Goal: Task Accomplishment & Management: Manage account settings

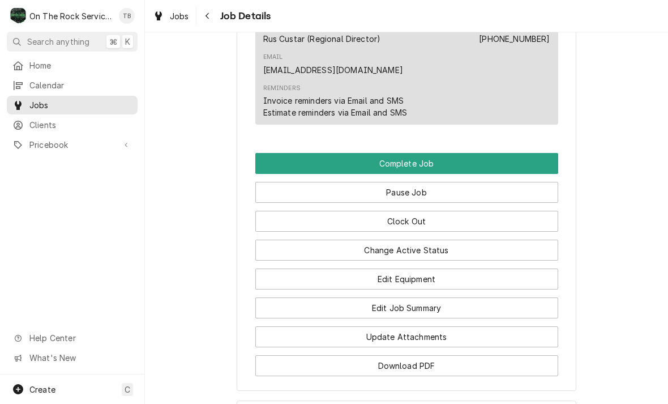
scroll to position [1078, 0]
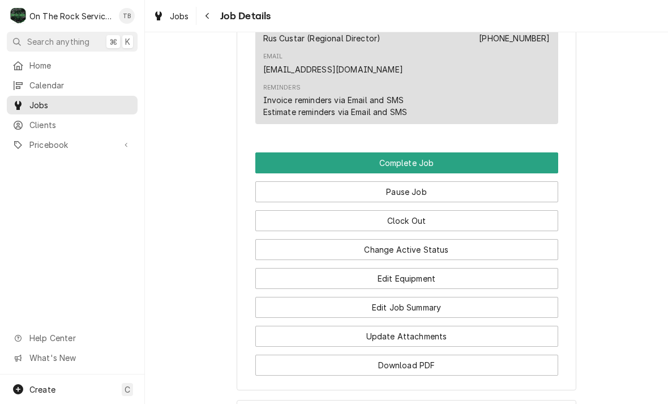
click at [430, 297] on button "Edit Job Summary" at bounding box center [406, 307] width 303 height 21
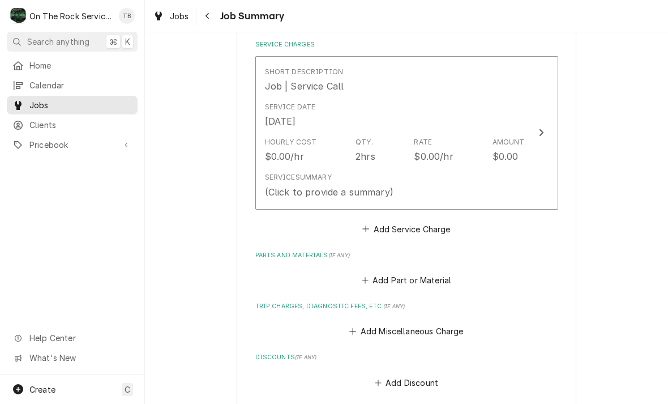
click at [438, 180] on div "Service Summary (Click to provide a summary)" at bounding box center [395, 185] width 260 height 35
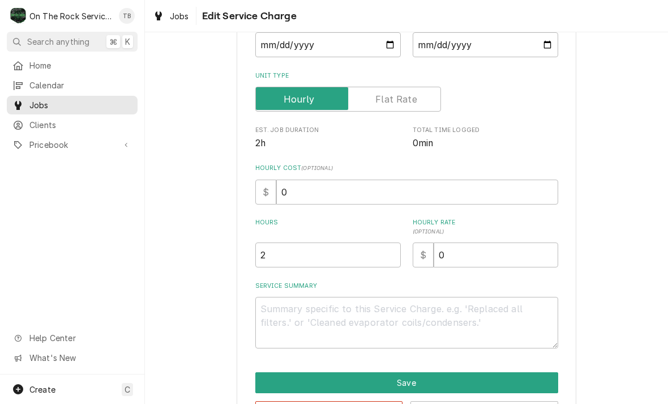
scroll to position [132, 0]
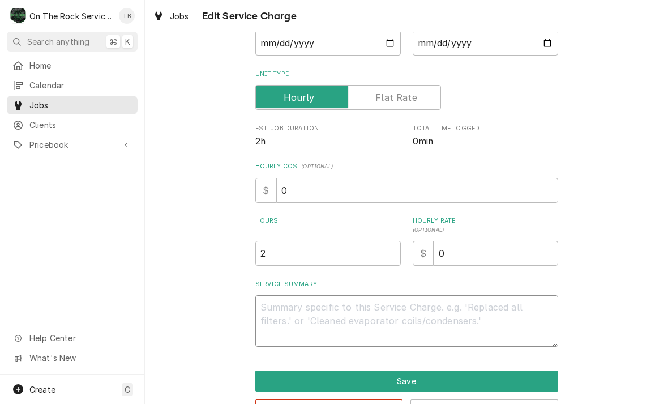
click at [294, 320] on textarea "Service Summary" at bounding box center [406, 321] width 303 height 52
type textarea "x"
type textarea "99"
type textarea "x"
type textarea "9"
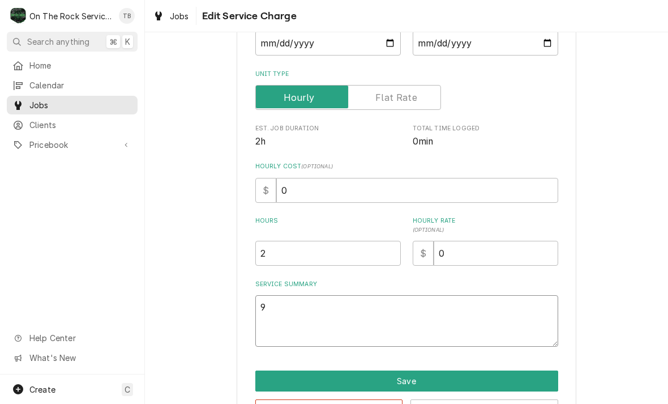
type textarea "x"
type textarea "9/"
type textarea "x"
type textarea "9/2"
type textarea "x"
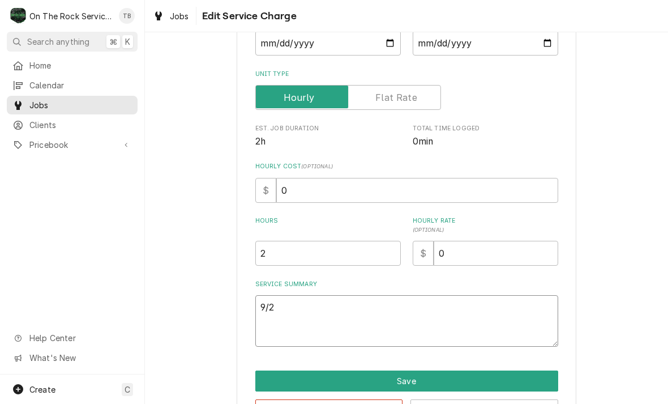
type textarea "9/22"
type textarea "x"
type textarea "9/22/"
type textarea "x"
type textarea "9/22/2"
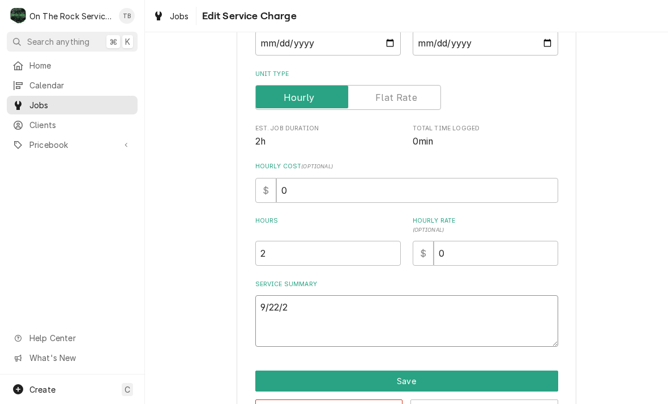
type textarea "x"
type textarea "9/22/25"
type textarea "x"
type textarea "9/22/25"
type textarea "x"
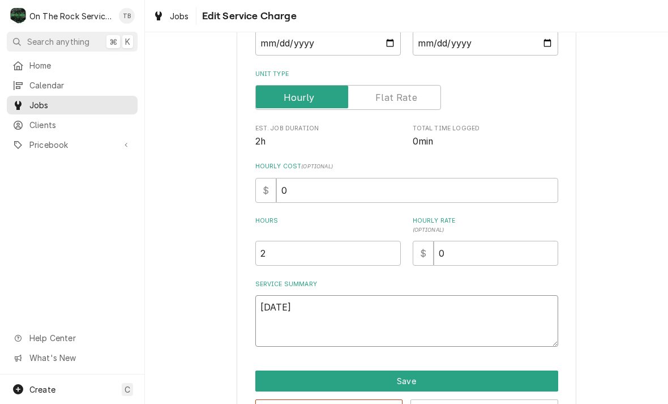
type textarea "9/22/25 t"
type textarea "x"
type textarea "9/22/25 tmb"
type textarea "x"
type textarea "9/22/25 tm"
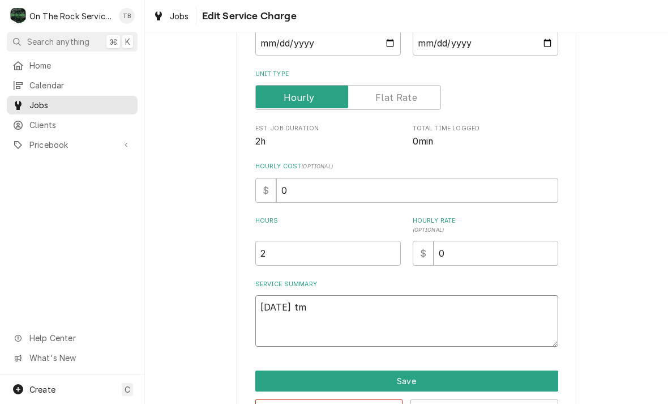
type textarea "x"
type textarea "9/22/25 t"
type textarea "x"
type textarea "9/22/25"
type textarea "x"
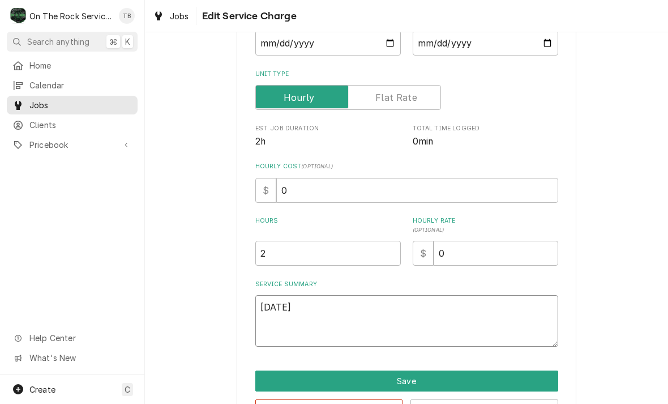
type textarea "9/22/25 T"
type textarea "x"
type textarea "9/22/25 TM"
type textarea "x"
type textarea "9/22/25 TMB"
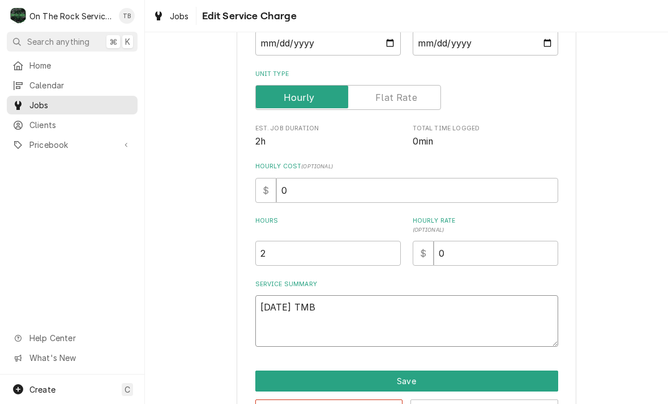
type textarea "x"
type textarea "9/22/25 TMB"
type textarea "x"
type textarea "9/22/25 TMB P"
type textarea "x"
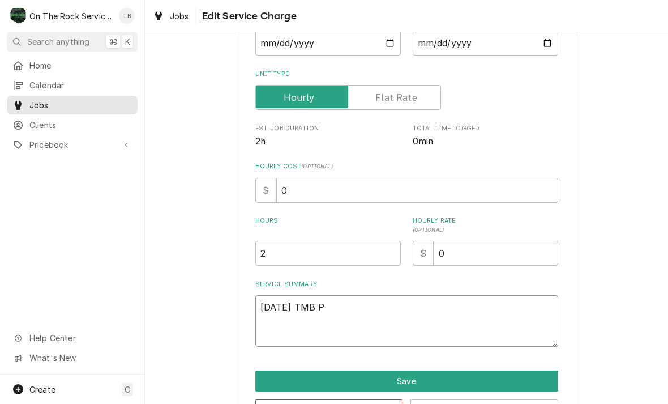
type textarea "9/22/25 TMB PR"
type textarea "x"
type textarea "9/22/25 TMB PRO"
type textarea "x"
type textarea "9/22/25 TMB PROV"
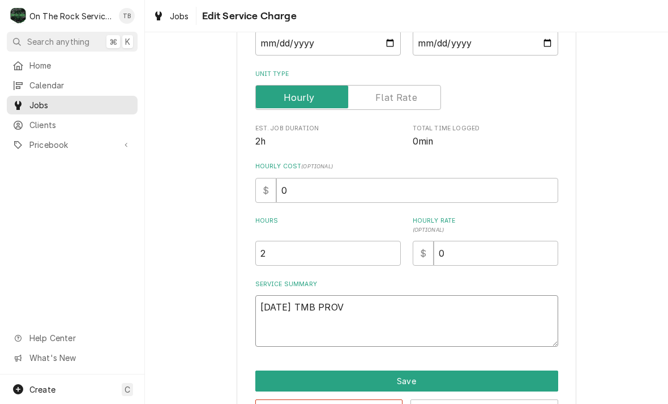
type textarea "x"
type textarea "9/22/25 TMB PROVI"
type textarea "x"
type textarea "9/22/25 TMB PROVID"
type textarea "x"
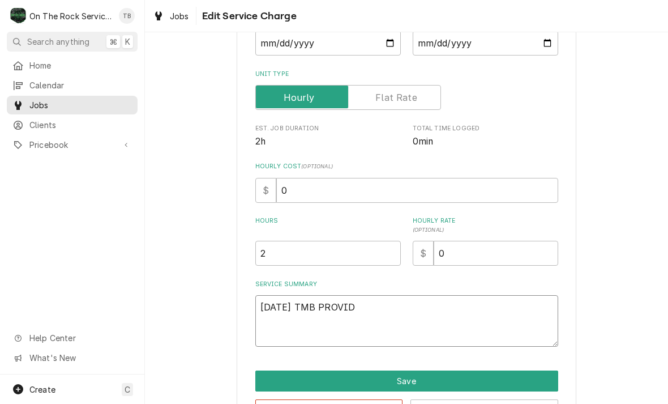
type textarea "9/22/25 TMB PROVIDE"
type textarea "x"
type textarea "9/22/25 TMB PROVIDE"
type textarea "x"
type textarea "9/22/25 TMB PROVIDE S"
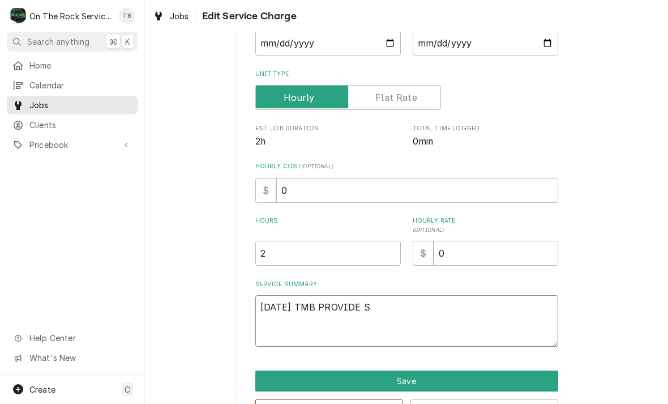
type textarea "x"
type textarea "9/22/25 TMB PROVIDE SE"
type textarea "x"
type textarea "9/22/25 TMB PROVIDE SER"
type textarea "x"
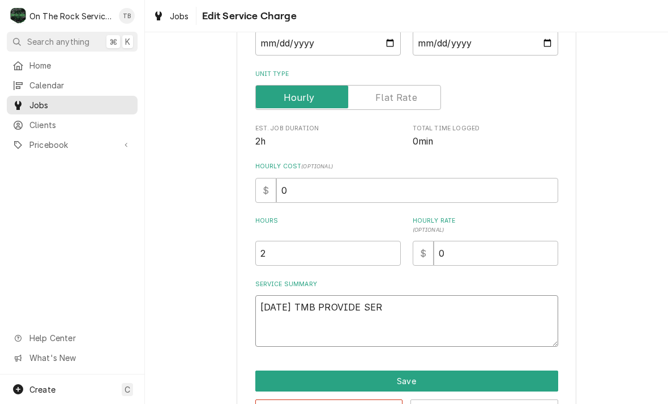
type textarea "9/22/25 TMB PROVIDE SERV"
type textarea "x"
type textarea "9/22/25 TMB PROVIDE SERVI"
type textarea "x"
type textarea "9/22/25 TMB PROVIDE SERVIC"
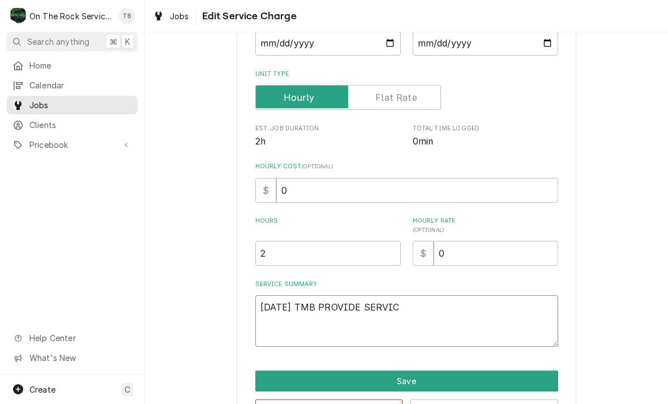
type textarea "x"
type textarea "9/22/25 TMB PROVIDE SERVICE"
type textarea "x"
type textarea "9/22/25 TMB PROVIDE SERVICE"
type textarea "x"
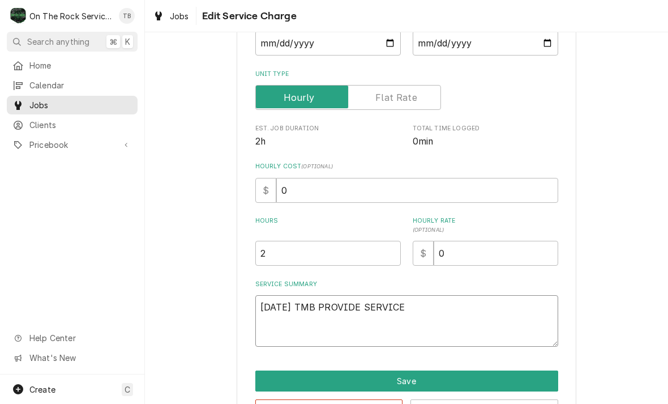
type textarea "9/22/25 TMB PROVIDE SERVICE P"
type textarea "x"
type textarea "9/22/25 TMB PROVIDE SERVICE PA"
type textarea "x"
type textarea "9/22/25 TMB PROVIDE SERVICE PART"
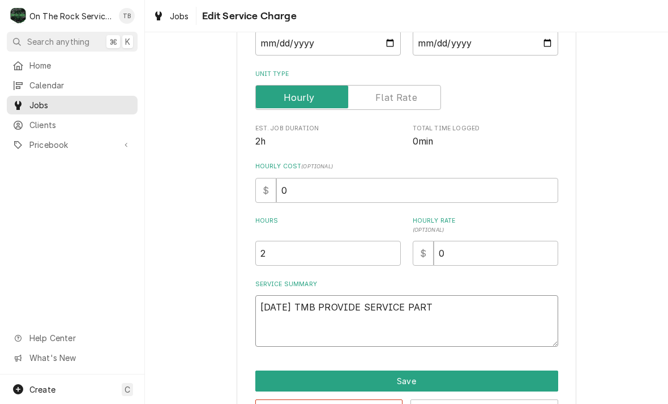
type textarea "x"
type textarea "9/22/25 TMB PROVIDE SERVICE PARTS"
type textarea "x"
type textarea "9/22/25 TMB PROVIDE SERVICE PARTS"
type textarea "x"
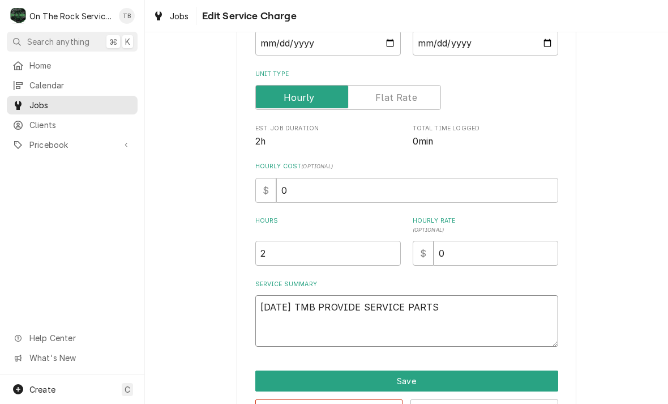
type textarea "9/22/25 TMB PROVIDE SERVICE PARTS A"
type textarea "x"
type textarea "9/22/25 TMB PROVIDE SERVICE PARTS AND"
type textarea "x"
type textarea "9/22/25 TMB PROVIDE SERVICE PARTS AND"
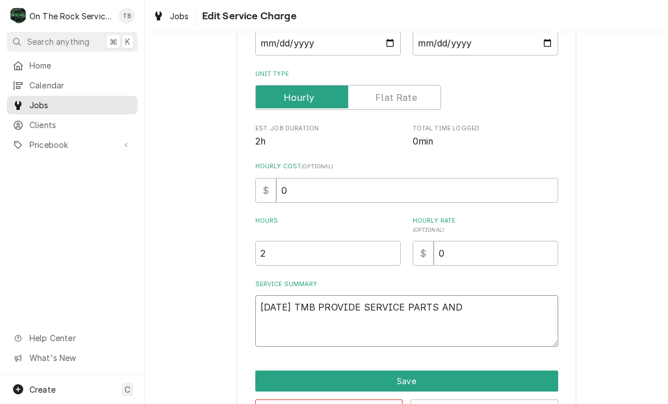
type textarea "x"
type textarea "9/22/25 TMB PROVIDE SERVICE PARTS AND LA"
type textarea "x"
type textarea "9/22/25 TMB PROVIDE SERVICE PARTS AND LABO"
type textarea "x"
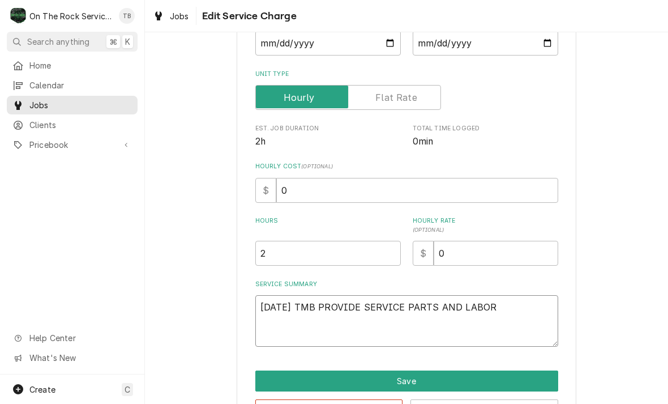
type textarea "9/22/25 TMB PROVIDE SERVICE PARTS AND LABOR"
type textarea "x"
type textarea "9/22/25 TMB PROVIDE SERVICE PARTS AND LABOR T"
type textarea "x"
type textarea "9/22/25 TMB PROVIDE SERVICE PARTS AND LABOR TO"
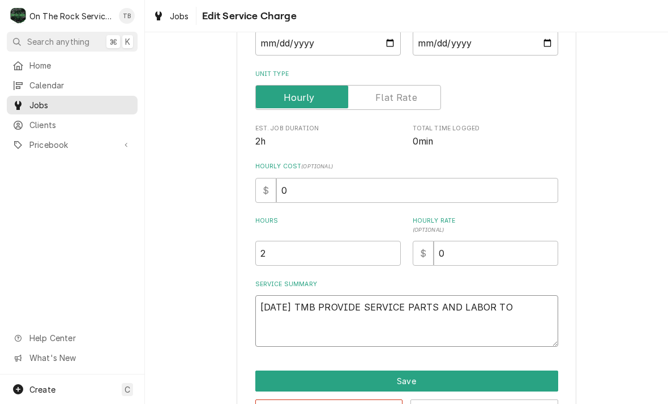
type textarea "x"
type textarea "9/22/25 TMB PROVIDE SERVICE PARTS AND LABOR TO"
type textarea "x"
type textarea "9/22/25 TMB PROVIDE SERVICE PARTS AND LABOR TO D"
type textarea "x"
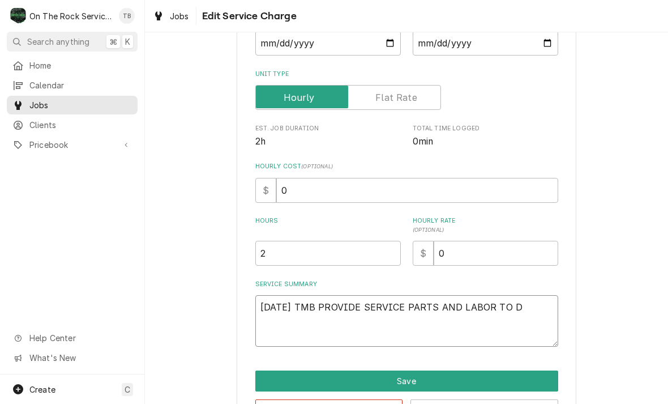
type textarea "9/22/25 TMB PROVIDE SERVICE PARTS AND LABOR TO DE"
type textarea "x"
type textarea "9/22/25 TMB PROVIDE SERVICE PARTS AND LABOR TO DET"
type textarea "x"
type textarea "9/22/25 TMB PROVIDE SERVICE PARTS AND LABOR TO DETER"
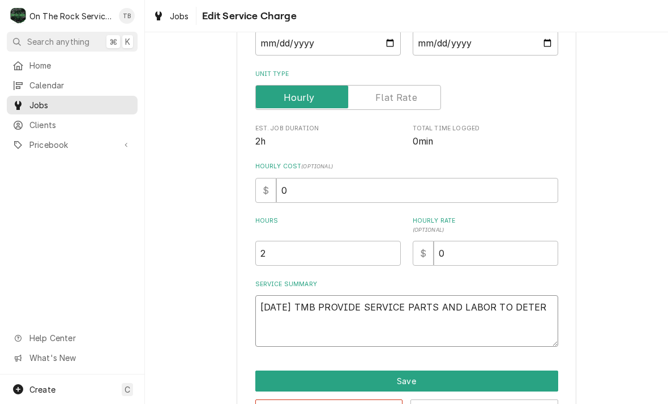
type textarea "x"
type textarea "9/22/25 TMB PROVIDE SERVICE PARTS AND LABOR TO DETERM"
type textarea "x"
type textarea "9/22/25 TMB PROVIDE SERVICE PARTS AND LABOR TO DETERMI"
type textarea "x"
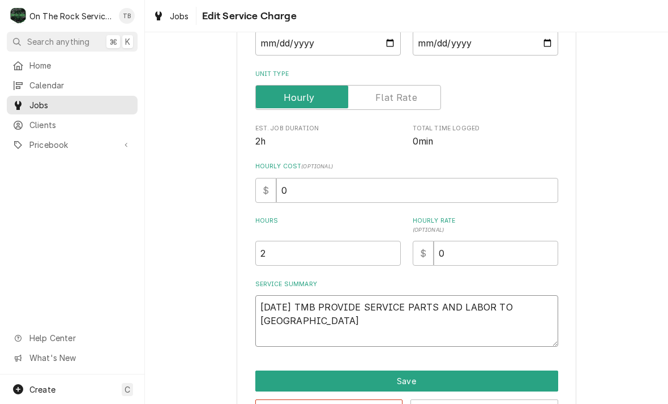
type textarea "9/22/25 TMB PROVIDE SERVICE PARTS AND LABOR TO DETERMINE"
type textarea "x"
type textarea "9/22/25 TMB PROVIDE SERVICE PARTS AND LABOR TO DETERMINE"
type textarea "x"
type textarea "9/22/25 TMB PROVIDE SERVICE PARTS AND LABOR TO DETERMINE TH"
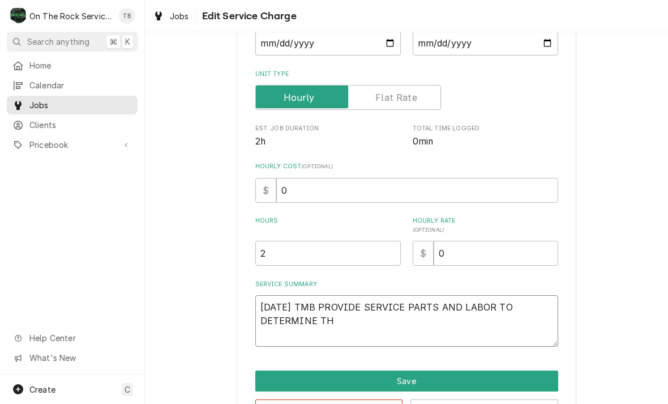
type textarea "x"
type textarea "9/22/25 TMB PROVIDE SERVICE PARTS AND LABOR TO DETERMINE THAT"
type textarea "x"
type textarea "9/22/25 TMB PROVIDE SERVICE PARTS AND LABOR TO DETERMINE THAT"
type textarea "x"
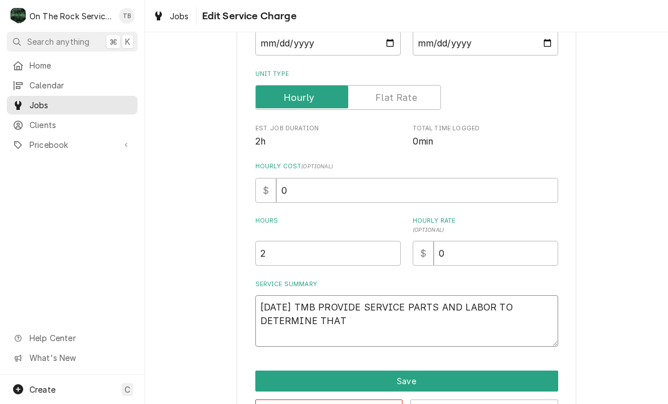
type textarea "9/22/25 TMB PROVIDE SERVICE PARTS AND LABOR TO DETERMINE THAT O"
type textarea "x"
type textarea "9/22/25 TMB PROVIDE SERVICE PARTS AND LABOR TO DETERMINE THAT ON"
type textarea "x"
type textarea "9/22/25 TMB PROVIDE SERVICE PARTS AND LABOR TO DETERMINE THAT ON"
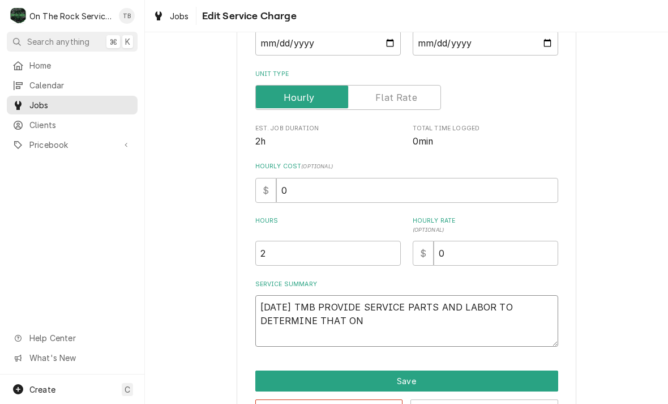
type textarea "x"
type textarea "9/22/25 TMB PROVIDE SERVICE PARTS AND LABOR TO DETERMINE THAT ON C"
type textarea "x"
type textarea "9/22/25 TMB PROVIDE SERVICE PARTS AND LABOR TO DETERMINE THAT ON CO"
type textarea "x"
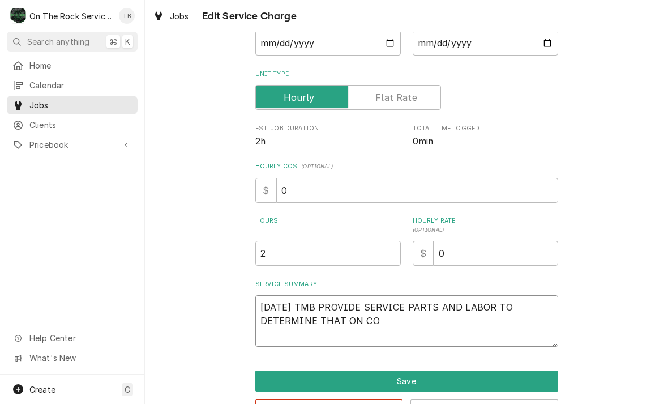
type textarea "9/22/25 TMB PROVIDE SERVICE PARTS AND LABOR TO DETERMINE THAT ON CON"
type textarea "x"
type textarea "9/22/25 TMB PROVIDE SERVICE PARTS AND LABOR TO DETERMINE THAT ON CONVE"
type textarea "x"
type textarea "9/22/25 TMB PROVIDE SERVICE PARTS AND LABOR TO DETERMINE THAT ON CONVEY"
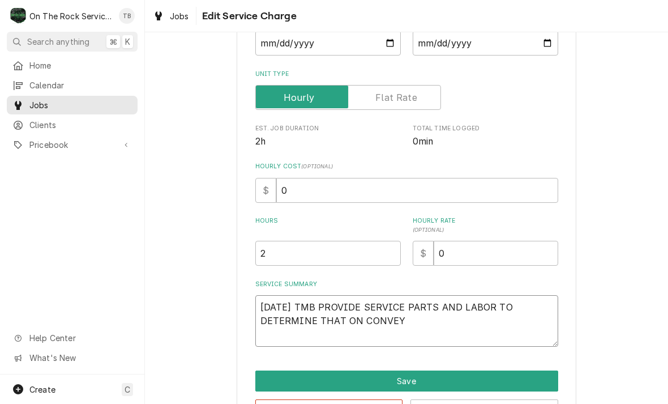
type textarea "x"
type textarea "9/22/25 TMB PROVIDE SERVICE PARTS AND LABOR TO DETERMINE THAT ON CONVEYO"
type textarea "x"
type textarea "9/22/25 TMB PROVIDE SERVICE PARTS AND LABOR TO DETERMINE THAT ON CONVEYOR"
type textarea "x"
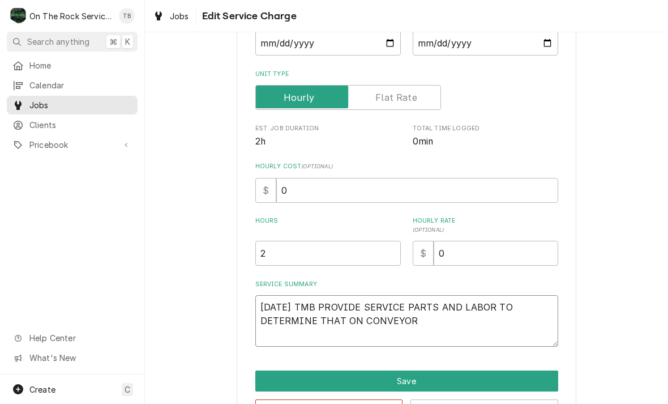
type textarea "9/22/25 TMB PROVIDE SERVICE PARTS AND LABOR TO DETERMINE THAT ON CONVEYOR"
type textarea "x"
type textarea "9/22/25 TMB PROVIDE SERVICE PARTS AND LABOR TO DETERMINE THAT ON CONVEYOR M"
type textarea "x"
type textarea "9/22/25 TMB PROVIDE SERVICE PARTS AND LABOR TO DETERMINE THAT ON CONVEYOR ME"
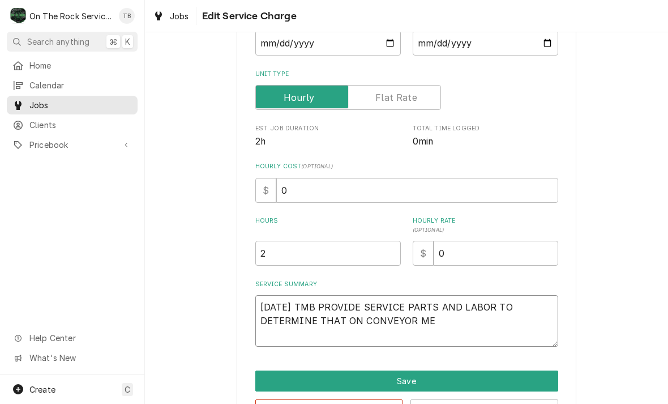
type textarea "x"
type textarea "9/22/25 TMB PROVIDE SERVICE PARTS AND LABOR TO DETERMINE THAT ON CONVEYOR MEL"
type textarea "x"
type textarea "9/22/25 TMB PROVIDE SERVICE PARTS AND LABOR TO DETERMINE THAT ON CONVEYOR MELT"
type textarea "x"
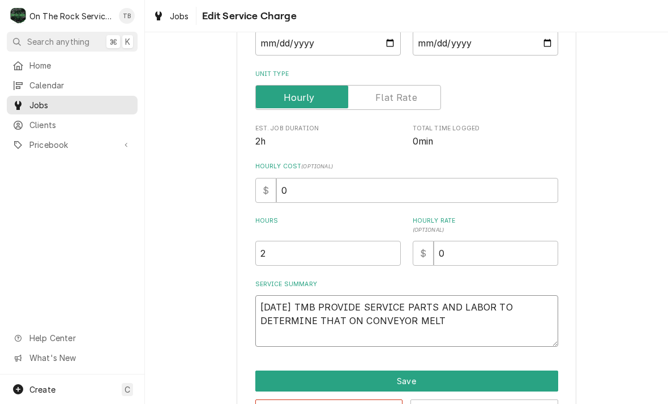
type textarea "9/22/25 TMB PROVIDE SERVICE PARTS AND LABOR TO DETERMINE THAT ON CONVEYOR MELTE"
type textarea "x"
type textarea "9/22/25 TMB PROVIDE SERVICE PARTS AND LABOR TO DETERMINE THAT ON CONVEYOR MELTER"
type textarea "x"
type textarea "9/22/25 TMB PROVIDE SERVICE PARTS AND LABOR TO DETERMINE THAT ON CONVEYOR MELTER"
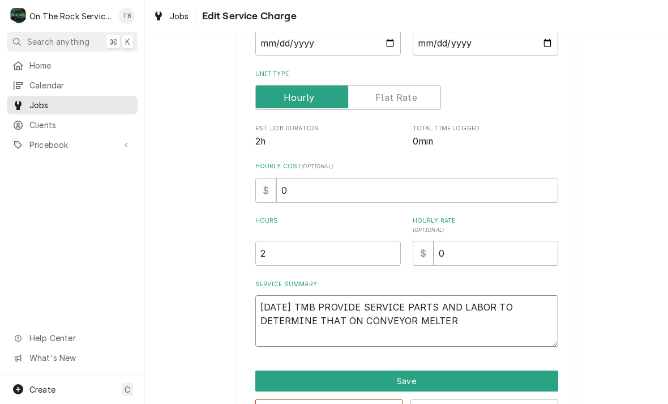
type textarea "x"
type textarea "9/22/25 TMB PROVIDE SERVICE PARTS AND LABOR TO DETERMINE THAT ON CONVEYOR MELTE…"
type textarea "x"
type textarea "9/22/25 TMB PROVIDE SERVICE PARTS AND LABOR TO DETERMINE THAT ON CONVEYOR MELTE…"
type textarea "x"
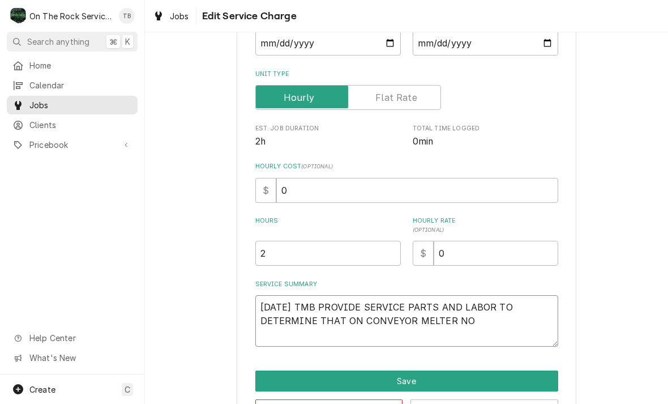
type textarea "9/22/25 TMB PROVIDE SERVICE PARTS AND LABOR TO DETERMINE THAT ON CONVEYOR MELTE…"
type textarea "x"
type textarea "9/22/25 TMB PROVIDE SERVICE PARTS AND LABOR TO DETERMINE THAT ON CONVEYOR MELTE…"
type textarea "x"
type textarea "9/22/25 TMB PROVIDE SERVICE PARTS AND LABOR TO DETERMINE THAT ON CONVEYOR MELTE…"
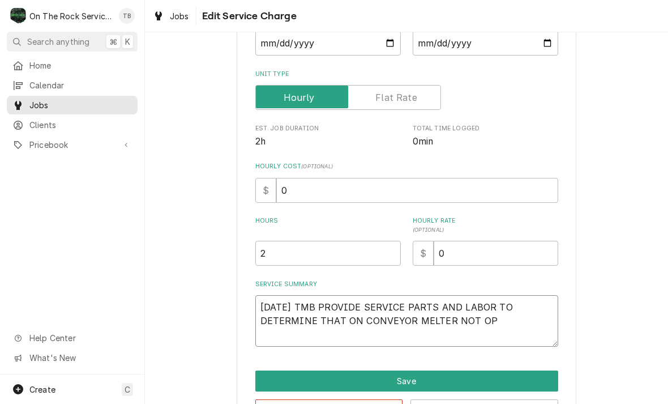
type textarea "x"
type textarea "9/22/25 TMB PROVIDE SERVICE PARTS AND LABOR TO DETERMINE THAT ON CONVEYOR MELTE…"
type textarea "x"
type textarea "9/22/25 TMB PROVIDE SERVICE PARTS AND LABOR TO DETERMINE THAT ON CONVEYOR MELTE…"
type textarea "x"
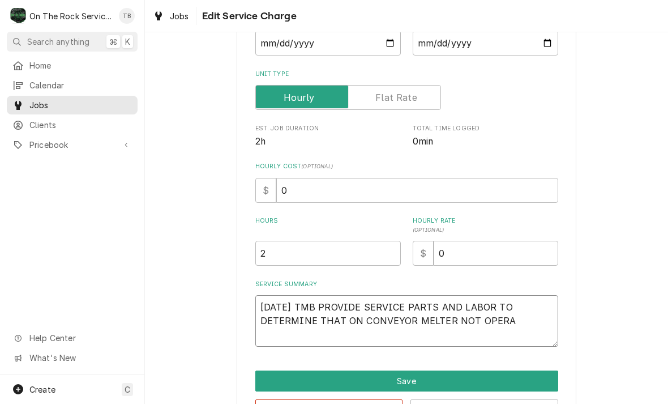
type textarea "9/22/25 TMB PROVIDE SERVICE PARTS AND LABOR TO DETERMINE THAT ON CONVEYOR MELTE…"
type textarea "x"
type textarea "9/22/25 TMB PROVIDE SERVICE PARTS AND LABOR TO DETERMINE THAT ON CONVEYOR MELTE…"
type textarea "x"
type textarea "9/22/25 TMB PROVIDE SERVICE PARTS AND LABOR TO DETERMINE THAT ON CONVEYOR MELTE…"
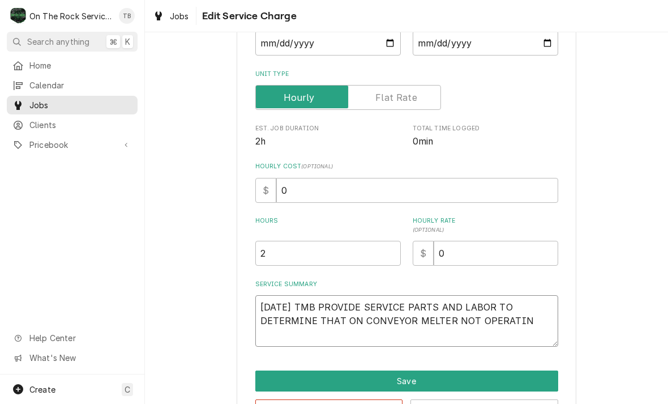
type textarea "x"
type textarea "9/22/25 TMB PROVIDE SERVICE PARTS AND LABOR TO DETERMINE THAT ON CONVEYOR MELTE…"
type textarea "x"
type textarea "9/22/25 TMB PROVIDE SERVICE PARTS AND LABOR TO DETERMINE THAT ON CONVEYOR MELTE…"
type textarea "x"
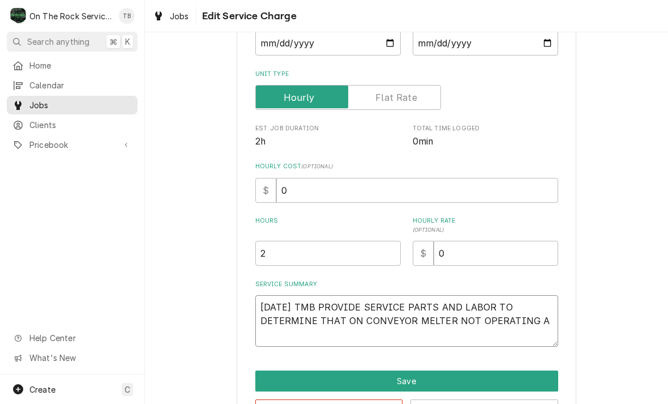
type textarea "9/22/25 TMB PROVIDE SERVICE PARTS AND LABOR TO DETERMINE THAT ON CONVEYOR MELTE…"
type textarea "x"
type textarea "9/22/25 TMB PROVIDE SERVICE PARTS AND LABOR TO DETERMINE THAT ON CONVEYOR MELTE…"
type textarea "x"
type textarea "9/22/25 TMB PROVIDE SERVICE PARTS AND LABOR TO DETERMINE THAT ON CONVEYOR MELTE…"
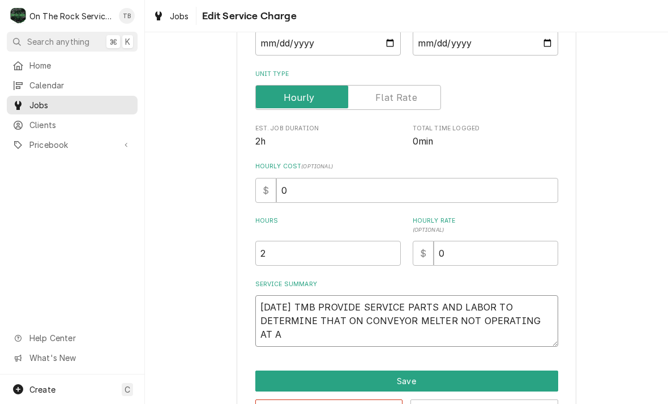
type textarea "x"
type textarea "9/22/25 TMB PROVIDE SERVICE PARTS AND LABOR TO DETERMINE THAT ON CONVEYOR MELTE…"
type textarea "x"
type textarea "9/22/25 TMB PROVIDE SERVICE PARTS AND LABOR TO DETERMINE THAT ON CONVEYOR MELTE…"
type textarea "x"
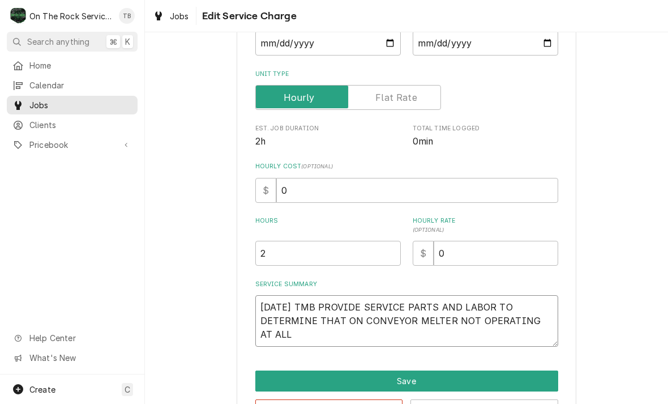
type textarea "9/22/25 TMB PROVIDE SERVICE PARTS AND LABOR TO DETERMINE THAT ON CONVEYOR MELTE…"
type textarea "x"
type textarea "9/22/25 TMB PROVIDE SERVICE PARTS AND LABOR TO DETERMINE THAT ON CONVEYOR MELTE…"
type textarea "x"
type textarea "9/22/25 TMB PROVIDE SERVICE PARTS AND LABOR TO DETERMINE THAT ON CONVEYOR MELTE…"
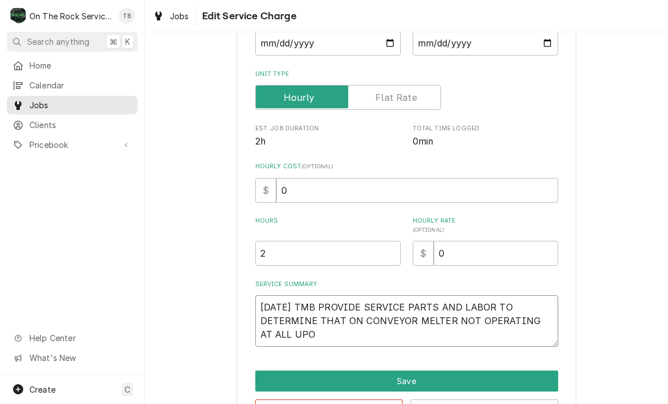
type textarea "x"
type textarea "9/22/25 TMB PROVIDE SERVICE PARTS AND LABOR TO DETERMINE THAT ON CONVEYOR MELTE…"
type textarea "x"
type textarea "9/22/25 TMB PROVIDE SERVICE PARTS AND LABOR TO DETERMINE THAT ON CONVEYOR MELTE…"
type textarea "x"
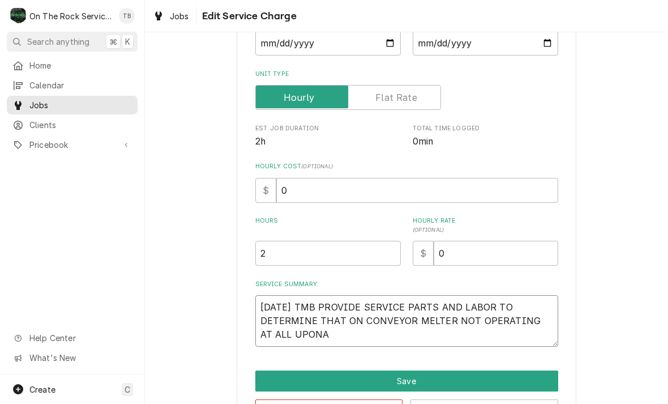
type textarea "9/22/25 TMB PROVIDE SERVICE PARTS AND LABOR TO DETERMINE THAT ON CONVEYOR MELTE…"
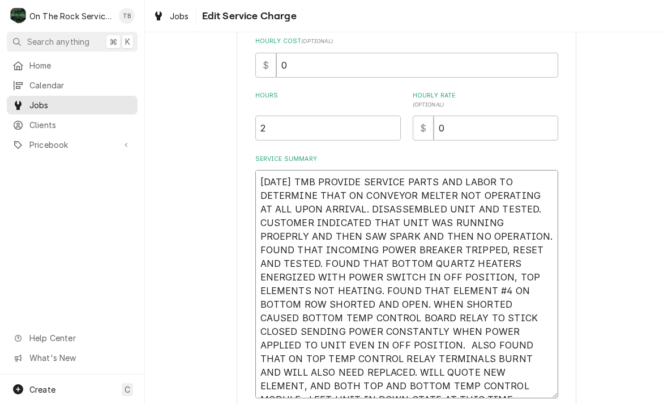
scroll to position [253, 0]
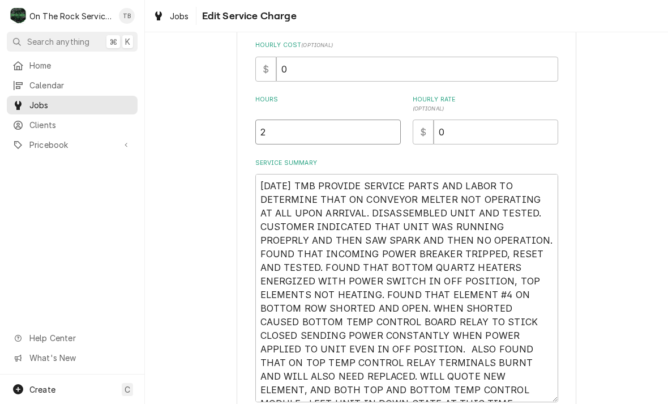
click at [281, 132] on input "2" at bounding box center [328, 131] width 146 height 25
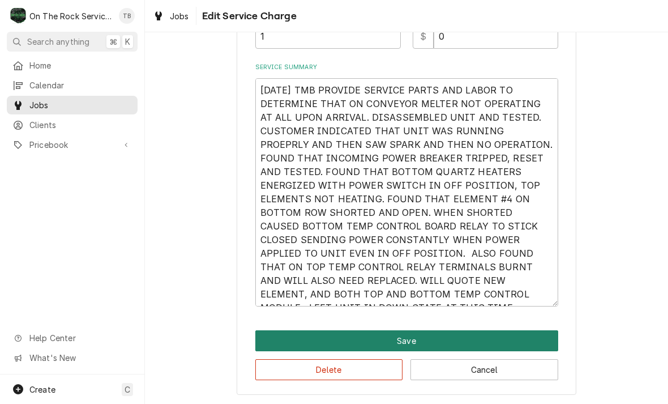
click at [411, 341] on button "Save" at bounding box center [406, 340] width 303 height 21
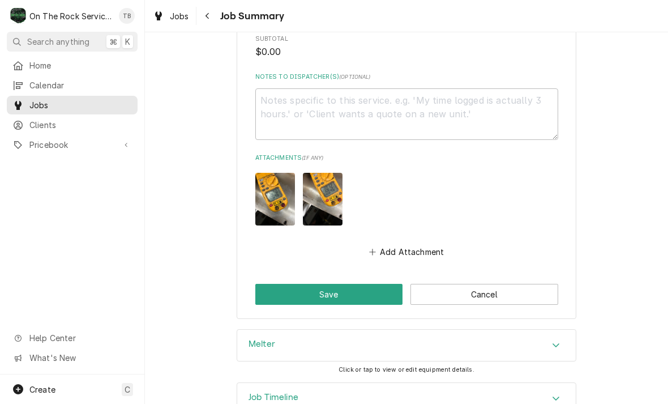
scroll to position [883, 0]
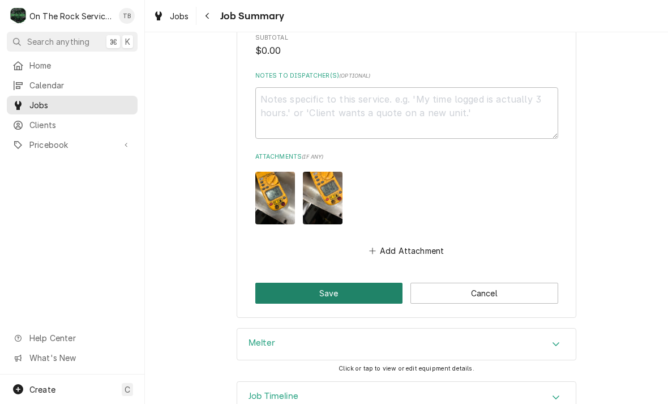
click at [361, 283] on button "Save" at bounding box center [329, 293] width 148 height 21
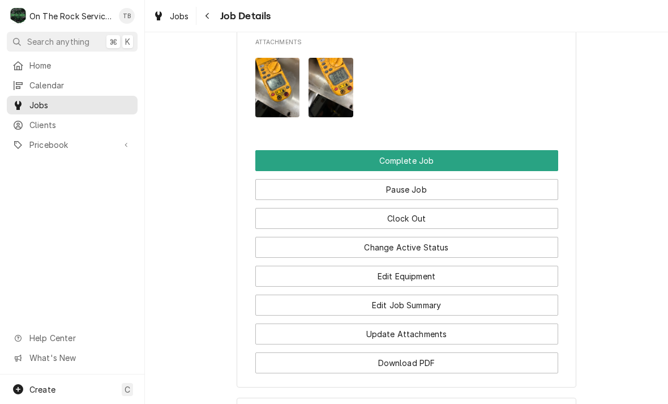
scroll to position [1320, 0]
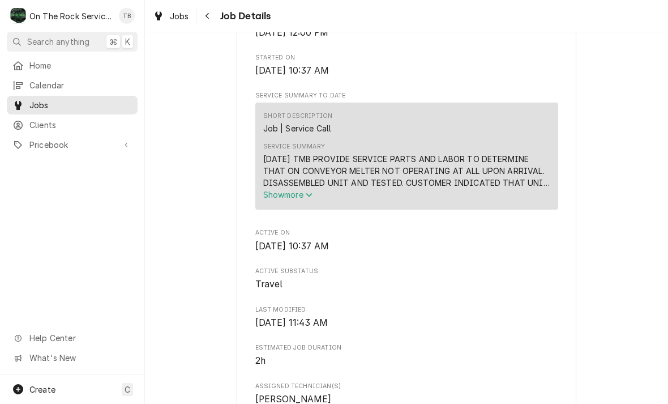
scroll to position [411, 0]
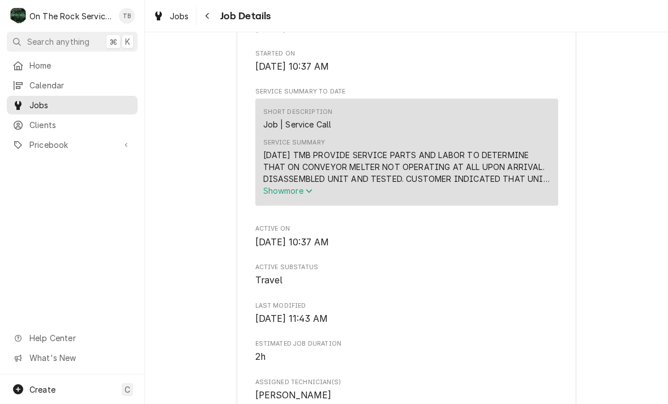
click at [311, 193] on icon "Service Summary" at bounding box center [309, 191] width 6 height 4
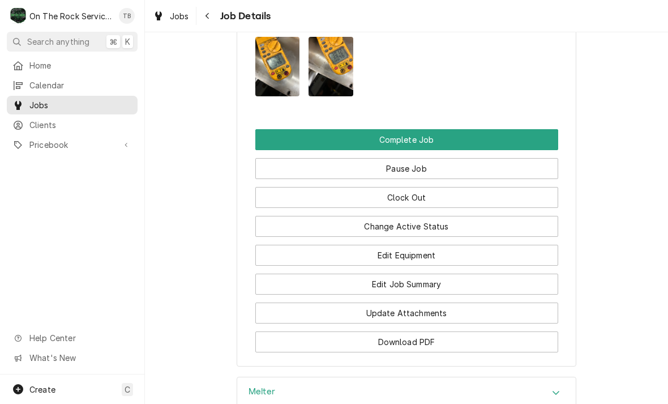
scroll to position [1485, 0]
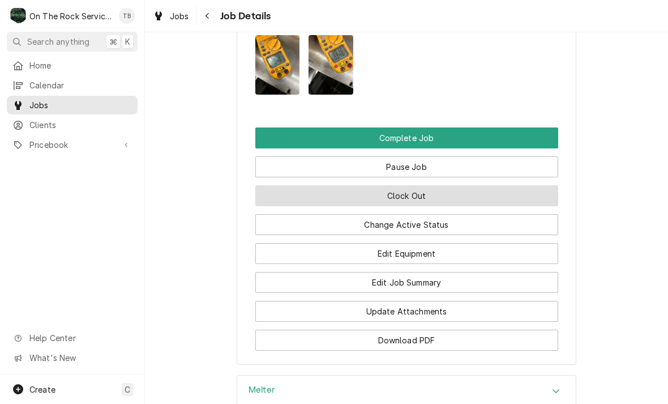
click at [422, 185] on button "Clock Out" at bounding box center [406, 195] width 303 height 21
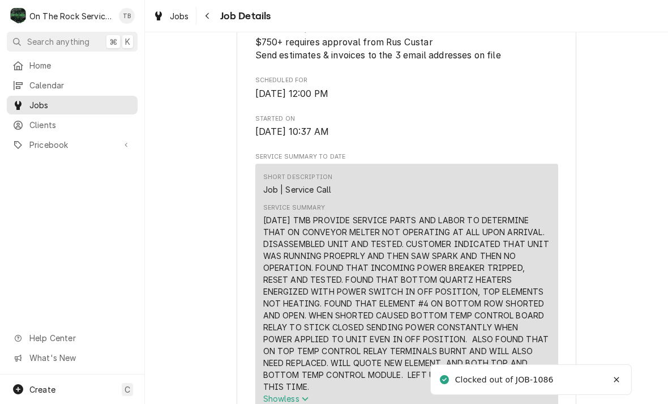
scroll to position [313, 0]
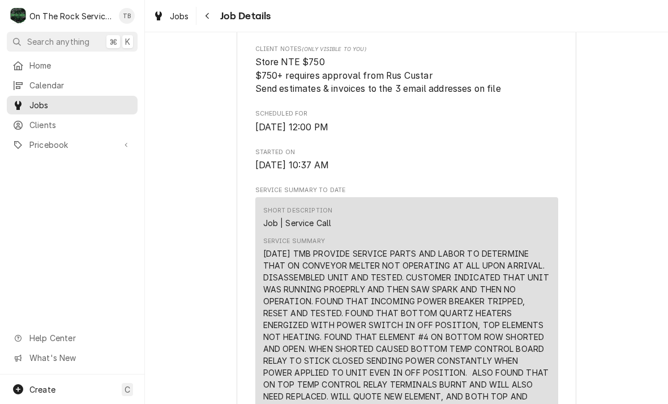
click at [456, 340] on div "[DATE] TMB PROVIDE SERVICE PARTS AND LABOR TO DETERMINE THAT ON CONVEYOR MELTER…" at bounding box center [406, 336] width 287 height 178
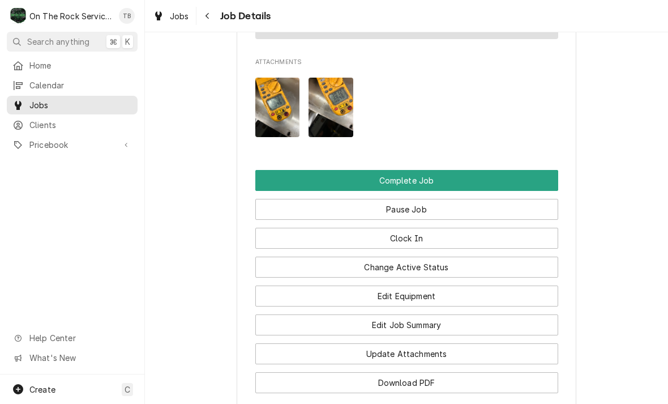
scroll to position [1455, 0]
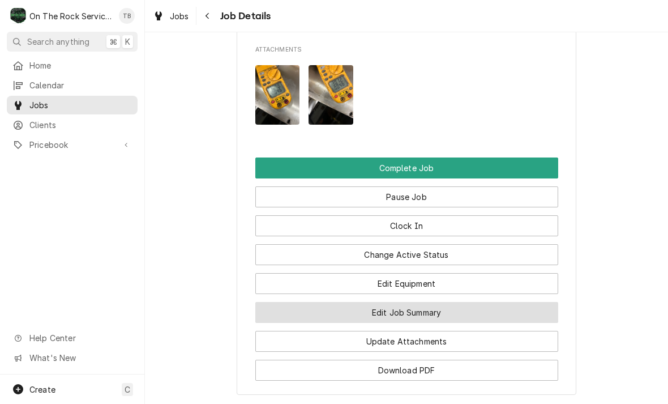
click at [424, 302] on button "Edit Job Summary" at bounding box center [406, 312] width 303 height 21
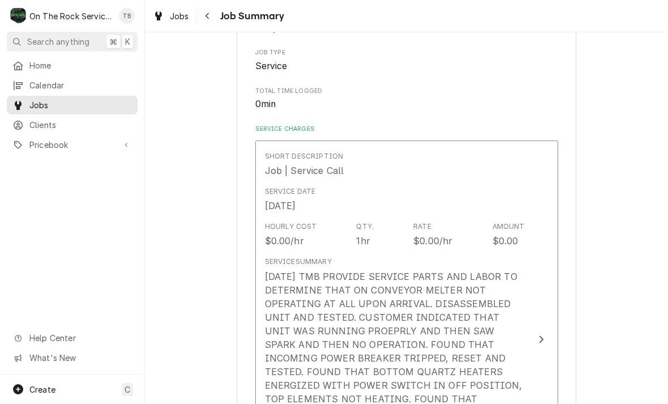
scroll to position [187, 0]
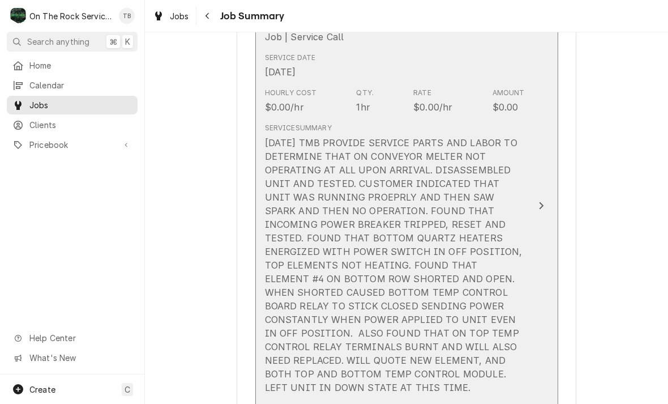
click at [409, 292] on div "[DATE] TMB PROVIDE SERVICE PARTS AND LABOR TO DETERMINE THAT ON CONVEYOR MELTER…" at bounding box center [395, 265] width 260 height 258
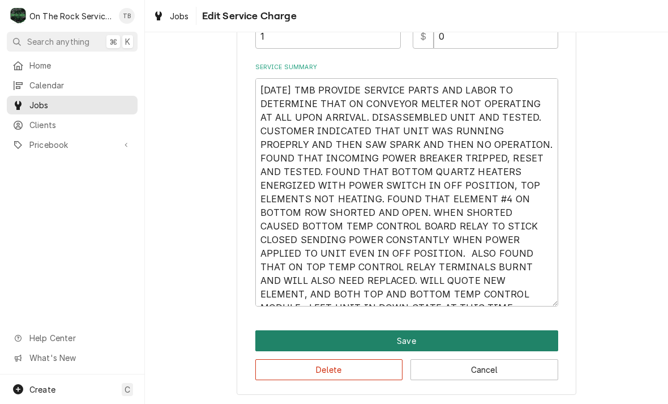
click at [421, 340] on button "Save" at bounding box center [406, 340] width 303 height 21
type textarea "x"
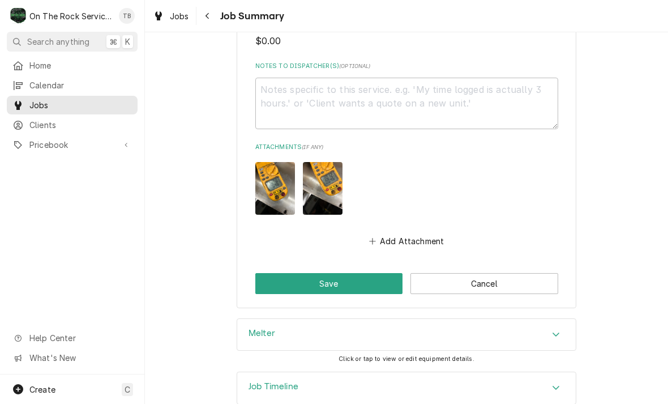
scroll to position [893, 0]
click at [401, 233] on button "Add Attachment" at bounding box center [406, 241] width 79 height 16
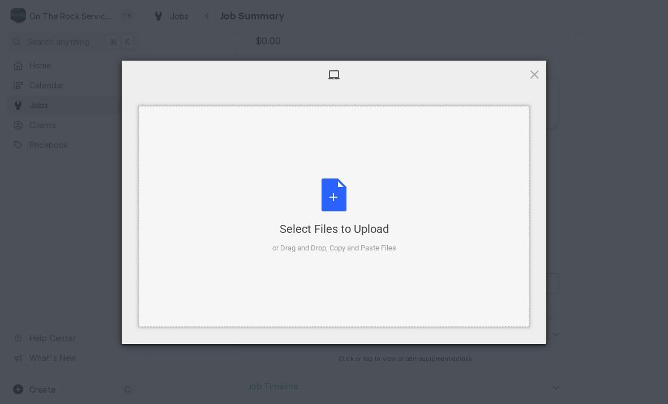
click at [340, 205] on div "Select Files to Upload or Drag and Drop, Copy and Paste Files" at bounding box center [334, 215] width 124 height 75
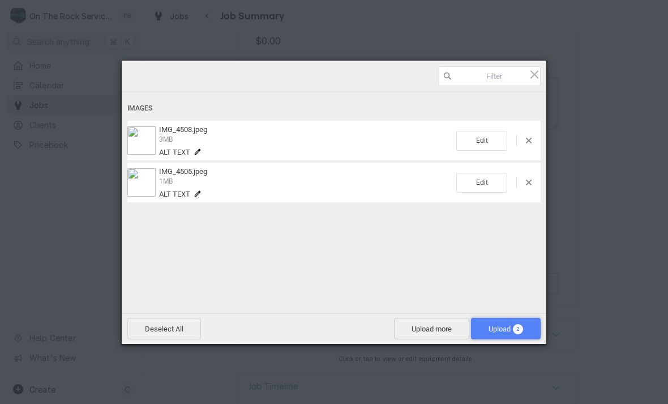
click at [497, 326] on span "Upload 2" at bounding box center [506, 328] width 35 height 8
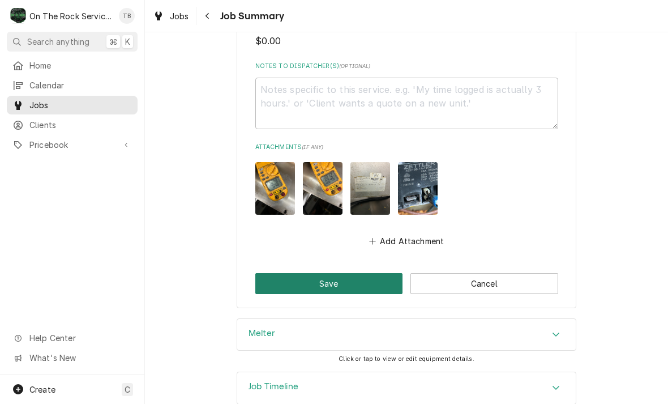
click at [341, 273] on button "Save" at bounding box center [329, 283] width 148 height 21
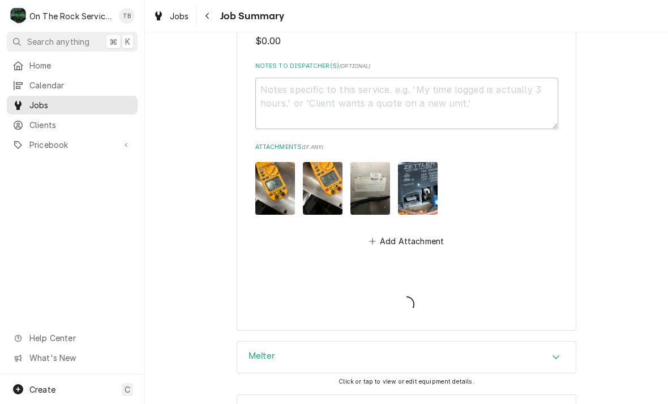
type textarea "x"
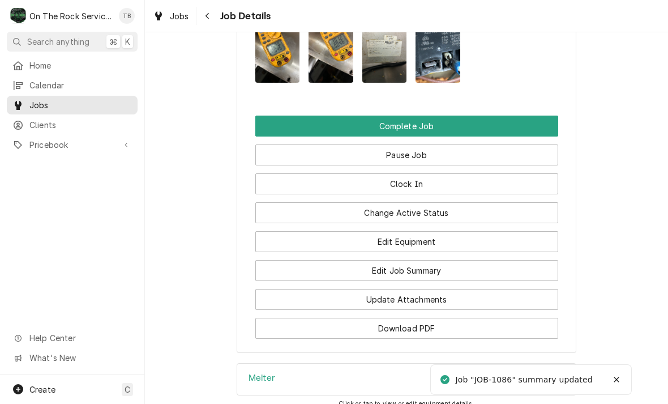
scroll to position [1355, 0]
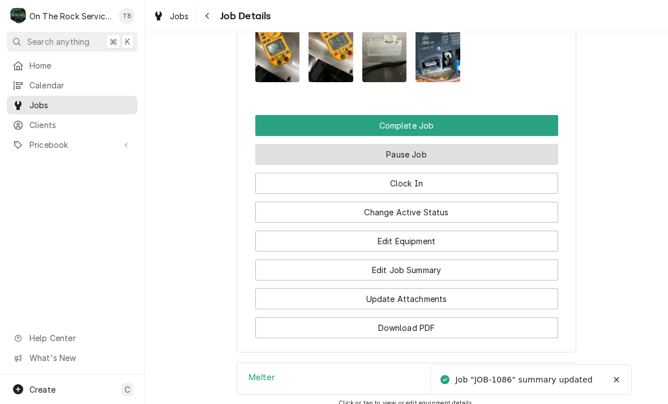
click at [430, 144] on button "Pause Job" at bounding box center [406, 154] width 303 height 21
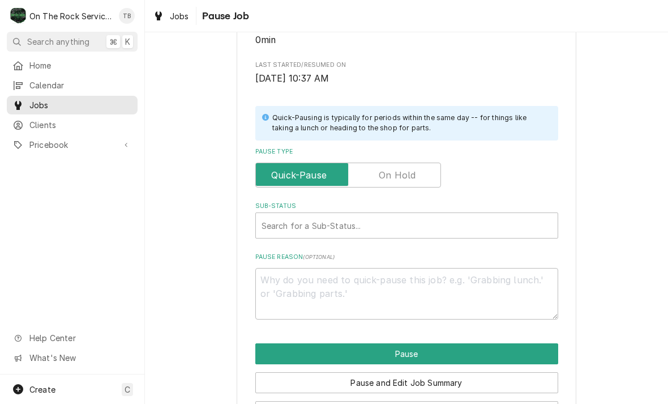
scroll to position [191, 0]
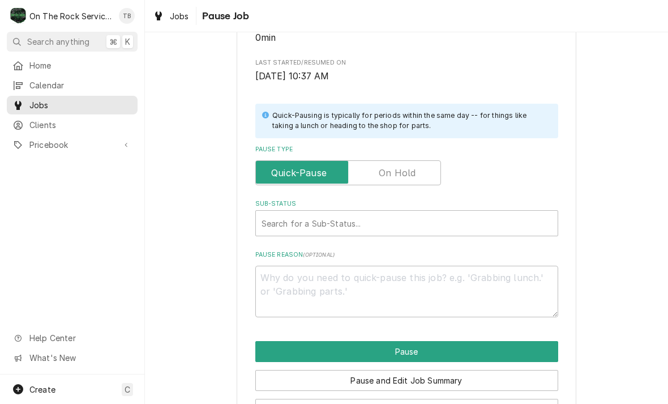
click at [430, 166] on input "Pause Type" at bounding box center [348, 172] width 176 height 25
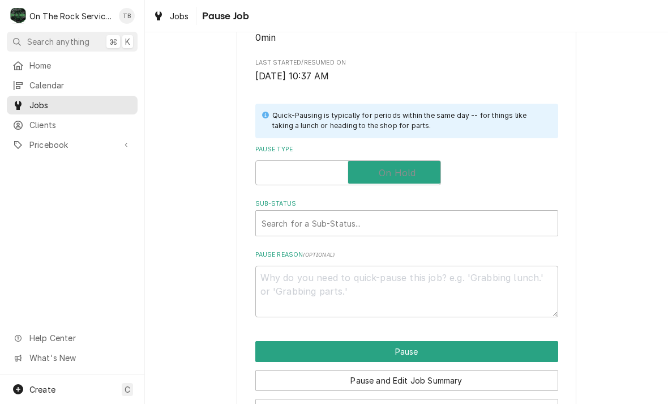
checkbox input "true"
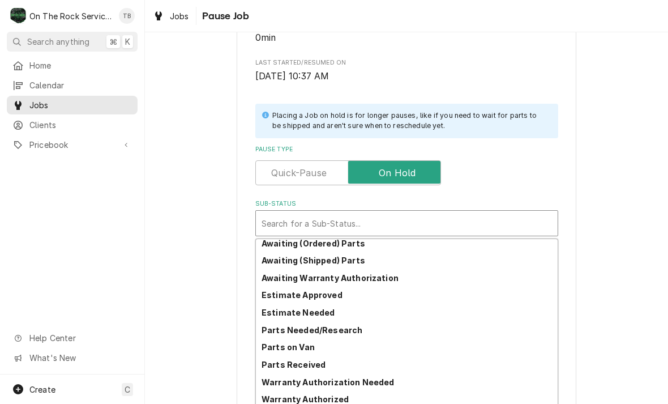
scroll to position [57, 0]
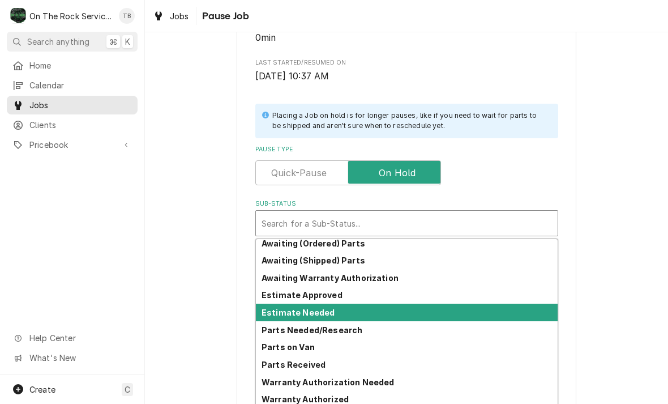
click at [334, 306] on div "Estimate Needed" at bounding box center [407, 313] width 302 height 18
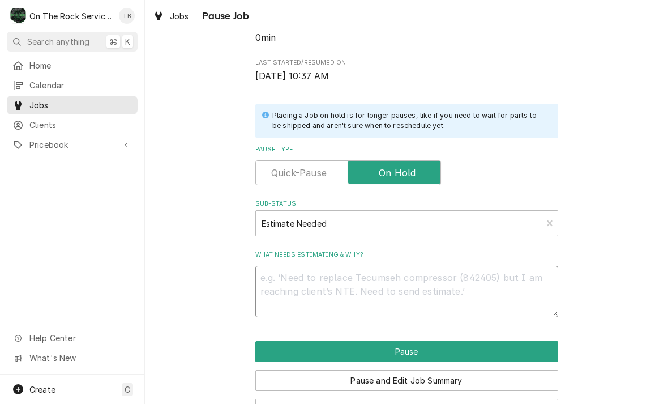
click at [311, 270] on textarea "What needs estimating & why?" at bounding box center [406, 292] width 303 height 52
type textarea "x"
type textarea "E"
type textarea "x"
type textarea "EL"
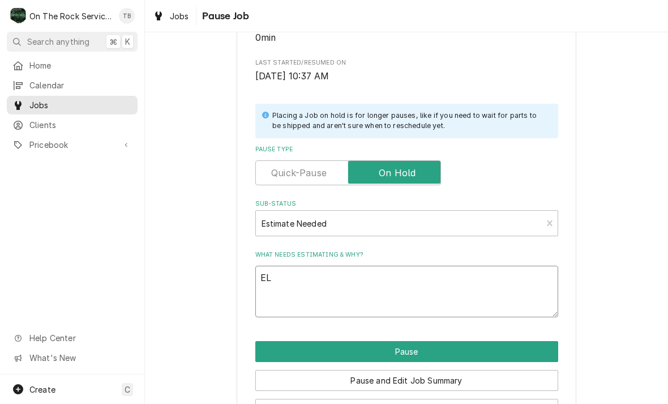
type textarea "x"
type textarea "ELE"
type textarea "x"
type textarea "ELEM"
type textarea "x"
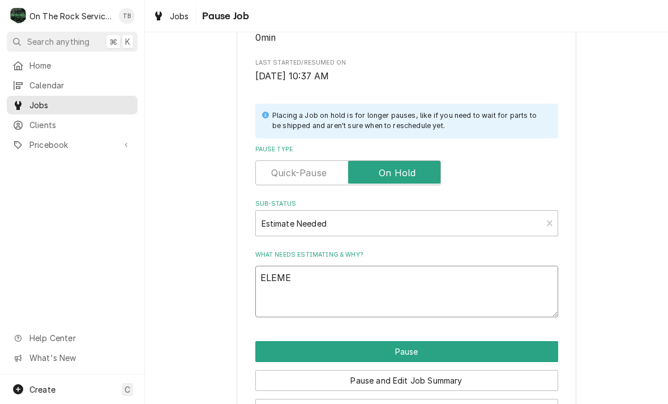
type textarea "ELEMEN"
type textarea "x"
type textarea "ELEMENT"
type textarea "x"
type textarea "ELEMENT,"
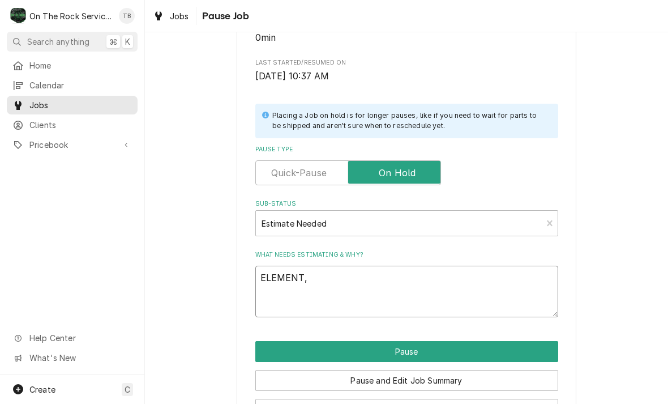
type textarea "x"
type textarea "ELEMENT,"
type textarea "x"
type textarea "ELEMENT, T"
type textarea "x"
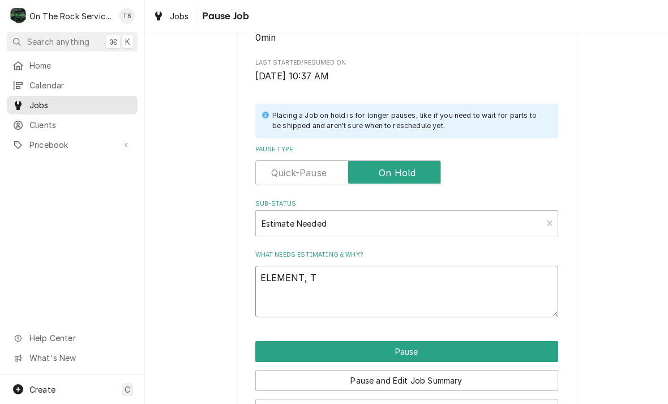
type textarea "ELEMENT, TE"
type textarea "x"
type textarea "ELEMENT, TEM"
type textarea "x"
type textarea "ELEMENT, TEMP"
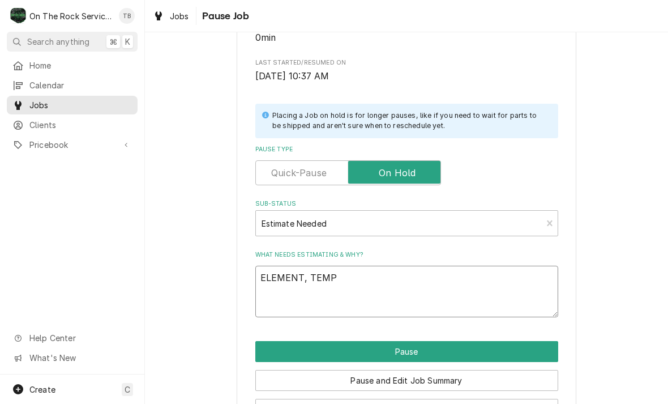
type textarea "x"
type textarea "ELEMENT, TEMP."
type textarea "x"
type textarea "ELEMENT, TEMP."
type textarea "x"
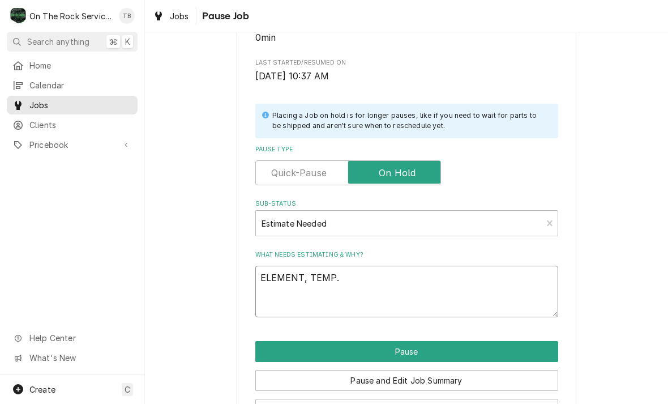
type textarea "ELEMENT, TEMP. C"
type textarea "x"
type textarea "ELEMENT, TEMP. CO"
type textarea "x"
type textarea "ELEMENT, TEMP. CON"
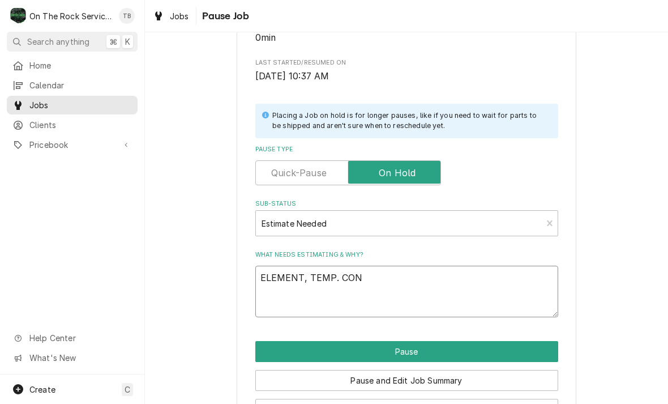
type textarea "x"
type textarea "ELEMENT, TEMP. CONT"
type textarea "x"
type textarea "ELEMENT, TEMP. CONTR"
type textarea "x"
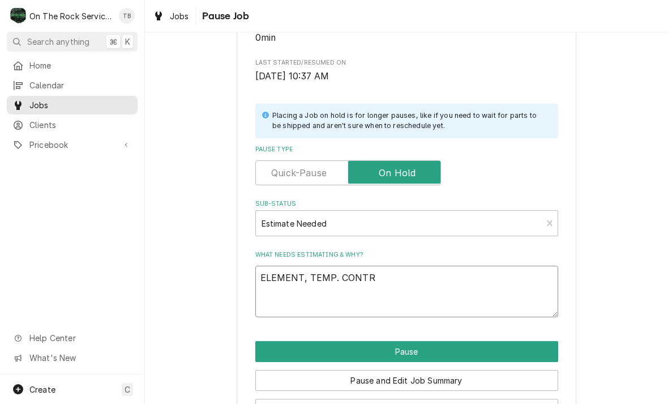
type textarea "ELEMENT, TEMP. CONTRO"
type textarea "x"
type textarea "ELEMENT, TEMP. CONTROL"
type textarea "x"
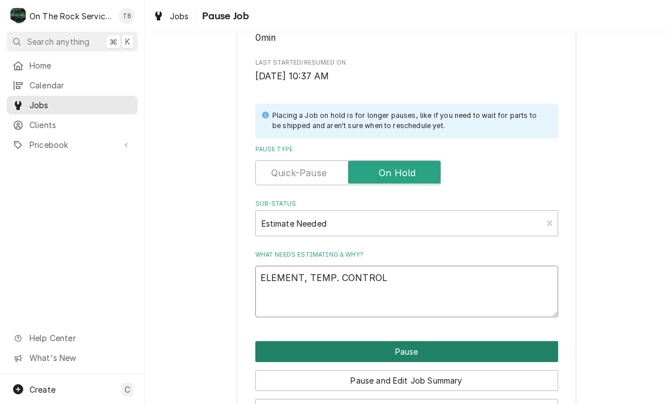
type textarea "ELEMENT, TEMP. CONTROL"
click at [416, 347] on button "Pause" at bounding box center [406, 351] width 303 height 21
type textarea "x"
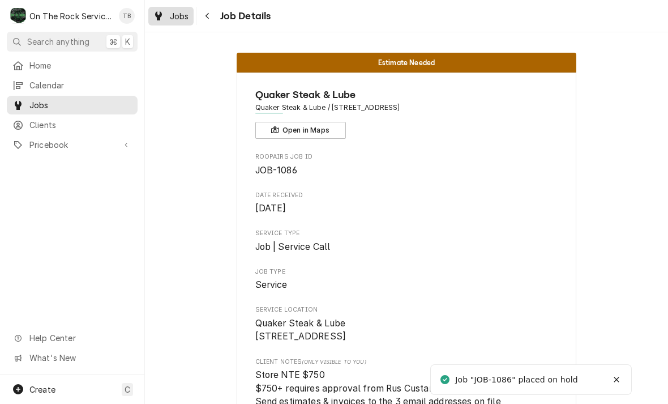
click at [183, 22] on div "Jobs" at bounding box center [171, 16] width 41 height 14
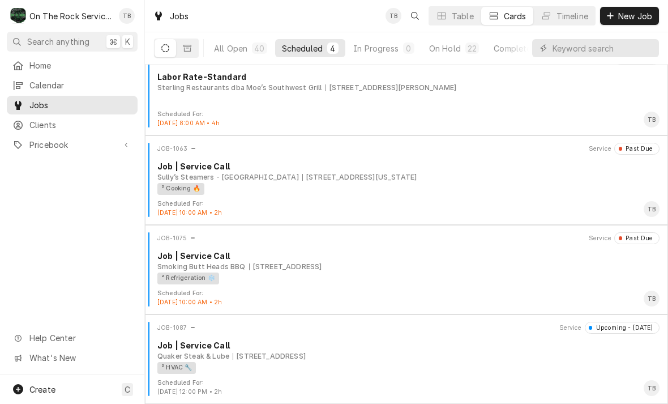
scroll to position [19, 0]
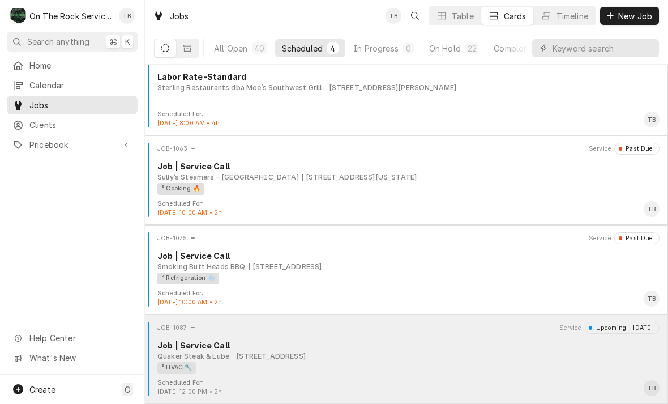
click at [306, 352] on div "10 Chrome Dr, Greenville, SC 29615" at bounding box center [269, 356] width 73 height 10
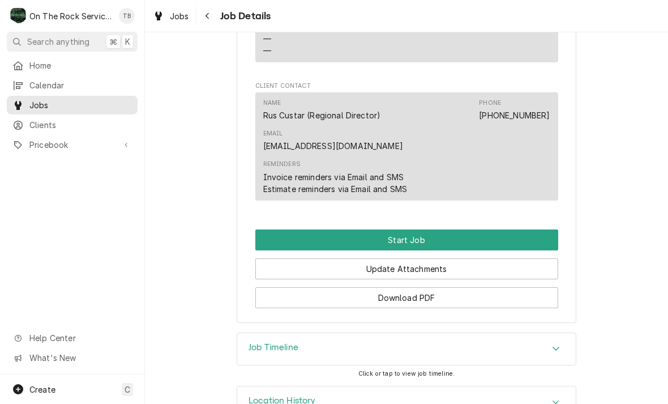
scroll to position [989, 0]
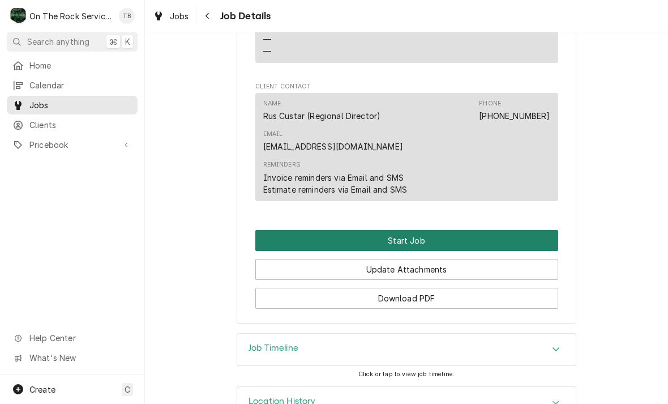
click at [416, 230] on button "Start Job" at bounding box center [406, 240] width 303 height 21
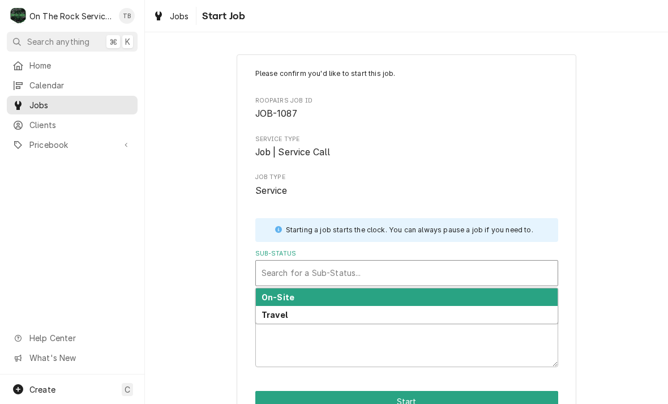
click at [308, 294] on div "On-Site" at bounding box center [407, 297] width 302 height 18
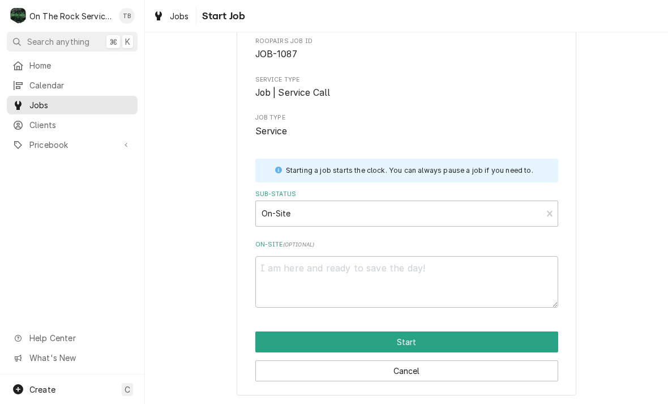
scroll to position [59, 0]
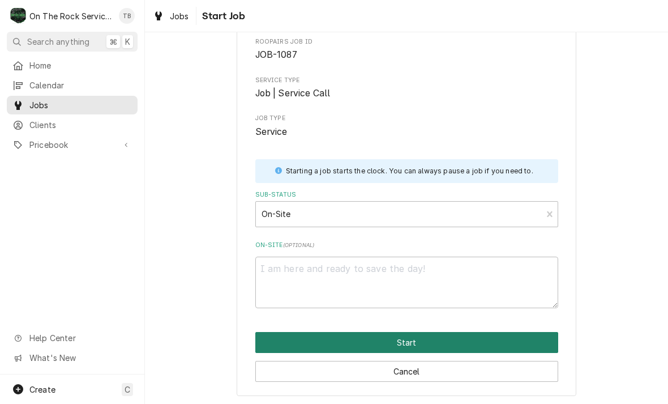
click at [401, 339] on button "Start" at bounding box center [406, 342] width 303 height 21
type textarea "x"
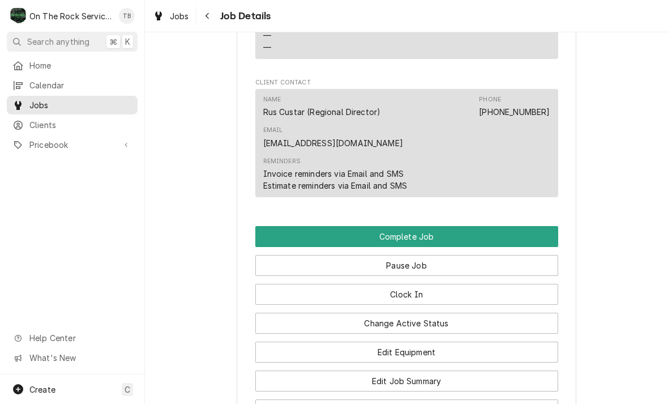
scroll to position [1142, 0]
